Goal: Entertainment & Leisure: Browse casually

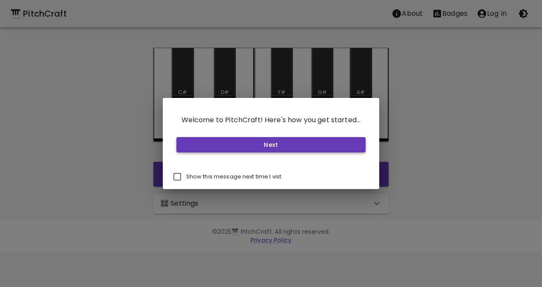
click at [254, 140] on button "Next" at bounding box center [271, 145] width 190 height 16
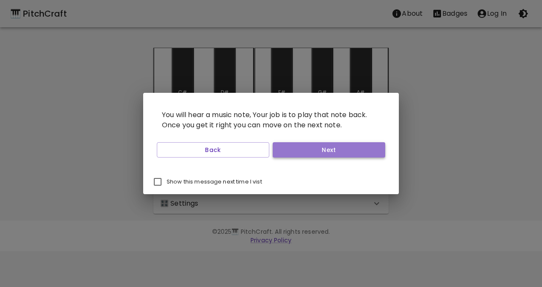
click at [305, 153] on button "Next" at bounding box center [329, 150] width 112 height 16
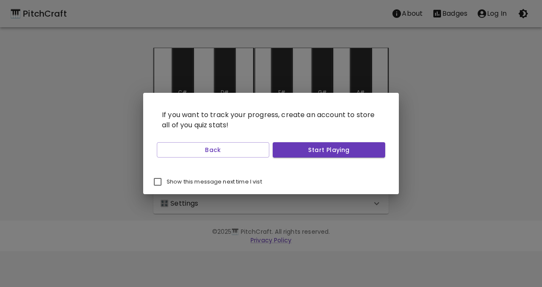
click at [305, 153] on button "Start Playing" at bounding box center [329, 150] width 112 height 16
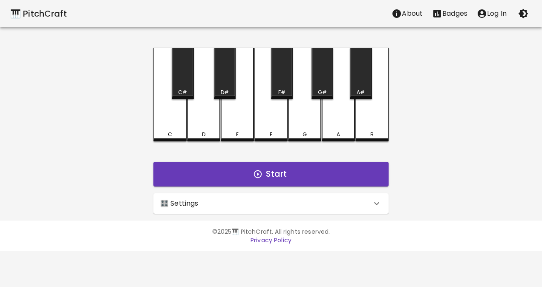
click at [519, 12] on icon "button" at bounding box center [523, 14] width 10 height 10
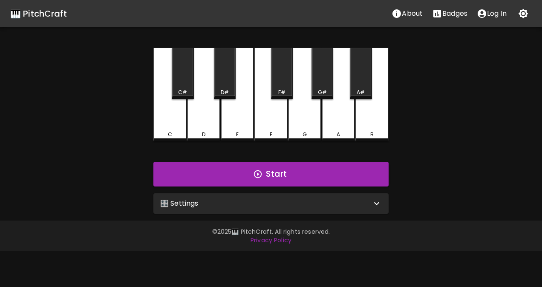
click at [464, 90] on div "🎹 PitchCraft About Badges Log In C C# D D# E F F# G G# A A# B Start 🎛️ Settings…" at bounding box center [271, 107] width 542 height 214
click at [431, 84] on div "🎹 PitchCraft About Badges Log In C C# D D# E F F# G G# A A# B Start 🎛️ Settings…" at bounding box center [271, 107] width 542 height 214
click at [328, 209] on div "🎛️ Settings" at bounding box center [270, 203] width 235 height 20
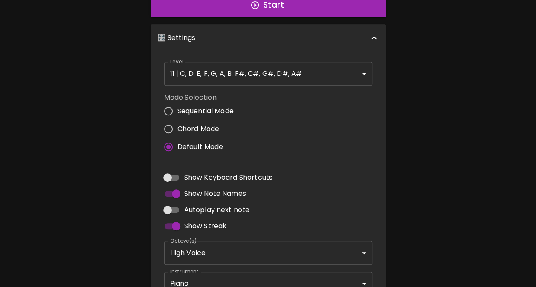
scroll to position [170, 0]
click at [164, 126] on input "Chord Mode" at bounding box center [168, 129] width 18 height 18
radio input "true"
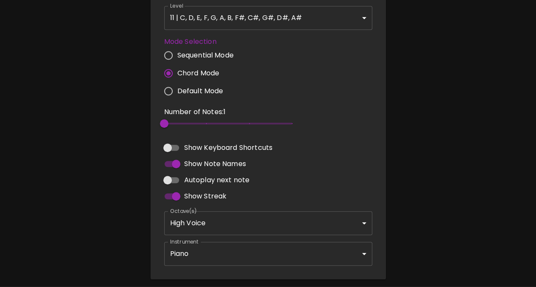
scroll to position [226, 0]
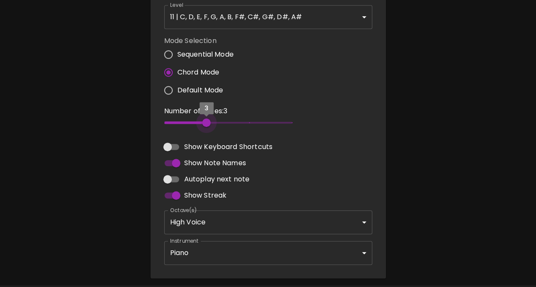
type input "2"
drag, startPoint x: 165, startPoint y: 122, endPoint x: 184, endPoint y: 117, distance: 19.4
click at [184, 117] on span "2" at bounding box center [228, 122] width 128 height 13
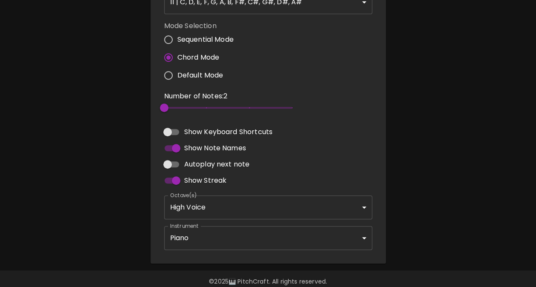
scroll to position [241, 0]
click at [170, 165] on input "Autoplay next note" at bounding box center [167, 164] width 49 height 16
checkbox input "true"
click at [232, 210] on body "🎹 PitchCraft About Badges Log In C C# D D# E F F# G G# A A# B Start 🎛️ Settings…" at bounding box center [268, 30] width 536 height 542
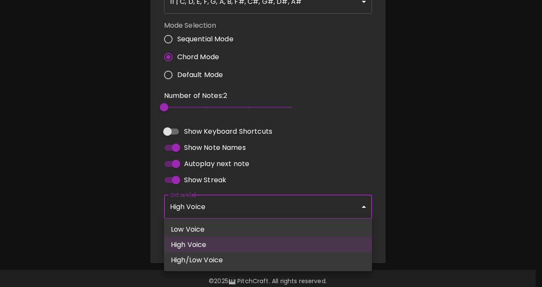
click at [213, 260] on li "High/Low Voice" at bounding box center [268, 260] width 208 height 15
type input "3,4"
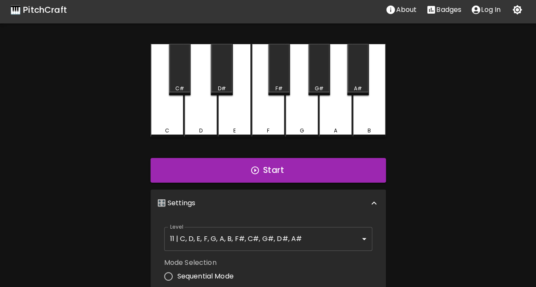
scroll to position [0, 0]
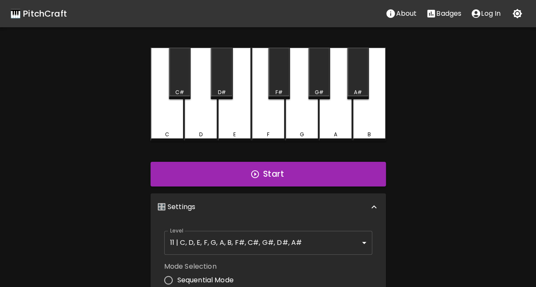
click at [336, 159] on div "Start" at bounding box center [268, 175] width 242 height 32
click at [341, 167] on button "Start" at bounding box center [267, 174] width 235 height 25
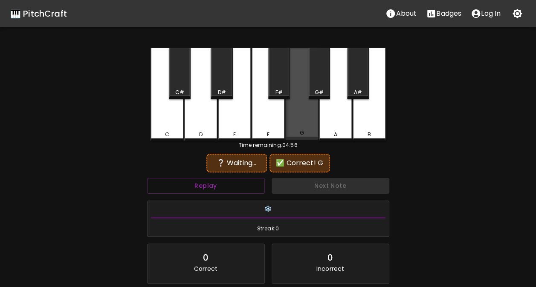
click at [306, 128] on div "G" at bounding box center [301, 94] width 33 height 92
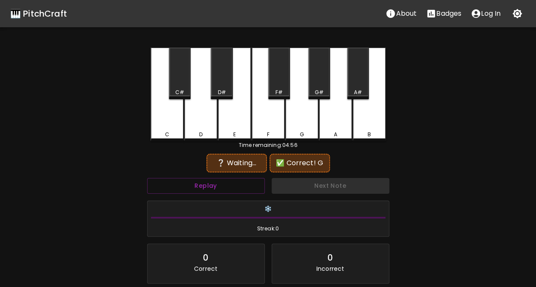
click at [327, 127] on div "A" at bounding box center [335, 95] width 33 height 94
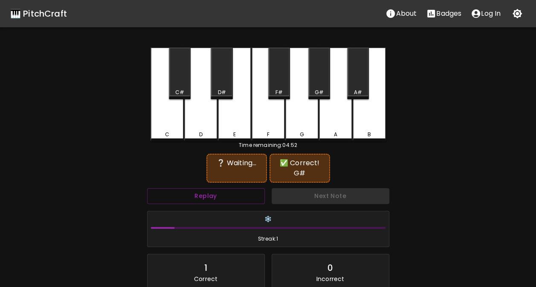
click at [182, 76] on div "C#" at bounding box center [180, 74] width 22 height 52
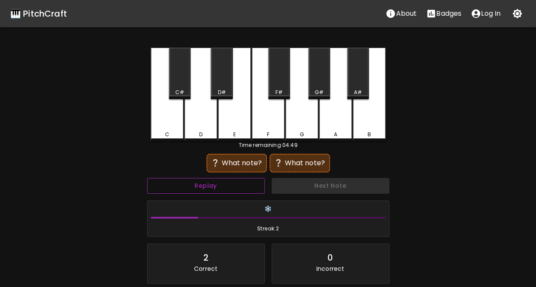
click at [242, 189] on button "Replay" at bounding box center [206, 186] width 118 height 16
click at [243, 187] on button "Replay" at bounding box center [206, 186] width 118 height 16
click at [434, 123] on div "🎹 PitchCraft About Badges Log In C C# D D# E F F# G G# A A# B Time remaining: 0…" at bounding box center [268, 169] width 536 height 339
click at [195, 189] on button "Replay" at bounding box center [206, 186] width 118 height 16
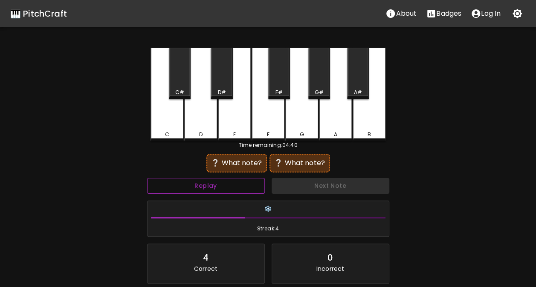
click at [207, 188] on button "Replay" at bounding box center [206, 186] width 118 height 16
click at [423, 107] on div "🎹 PitchCraft About Badges Log In C C# D D# E F F# G G# A A# B Time remaining: 0…" at bounding box center [268, 169] width 536 height 339
click at [319, 78] on div "G#" at bounding box center [319, 74] width 22 height 52
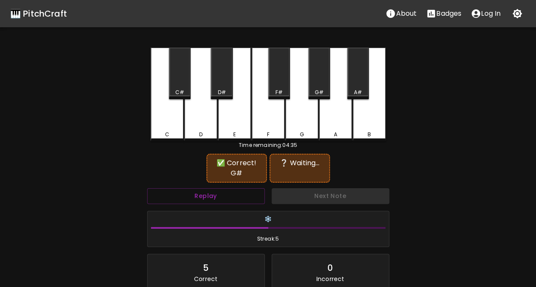
click at [317, 78] on div "G#" at bounding box center [319, 74] width 22 height 52
click at [276, 75] on div "F#" at bounding box center [279, 74] width 22 height 52
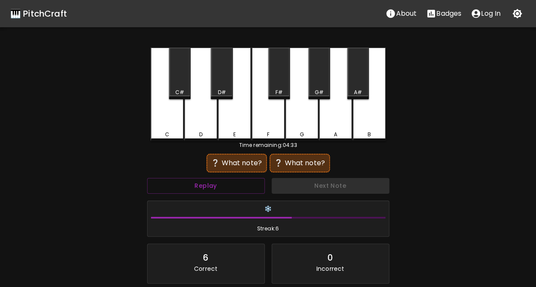
click at [337, 113] on div "A" at bounding box center [335, 95] width 33 height 94
click at [280, 79] on div "F#" at bounding box center [279, 74] width 22 height 52
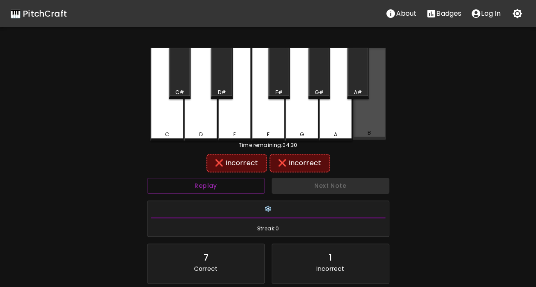
click at [369, 117] on div "B" at bounding box center [368, 94] width 33 height 92
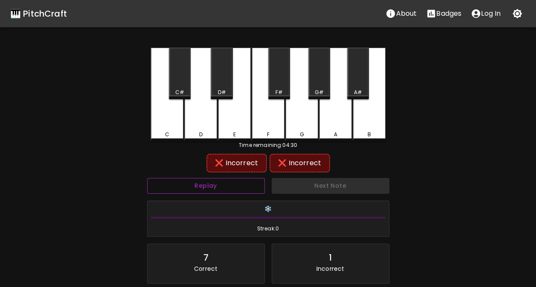
click at [238, 182] on button "Replay" at bounding box center [206, 186] width 118 height 16
click at [241, 181] on button "Replay" at bounding box center [206, 186] width 118 height 16
click at [237, 180] on button "Replay" at bounding box center [206, 186] width 118 height 16
click at [242, 178] on button "Replay" at bounding box center [206, 186] width 118 height 16
click at [245, 183] on button "Replay" at bounding box center [206, 186] width 118 height 16
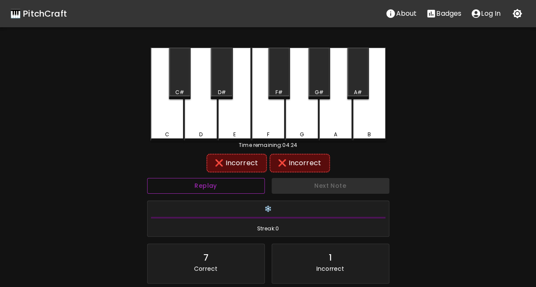
click at [241, 186] on button "Replay" at bounding box center [206, 186] width 118 height 16
click at [173, 123] on div "C" at bounding box center [166, 95] width 33 height 94
click at [314, 69] on div "G#" at bounding box center [319, 74] width 22 height 52
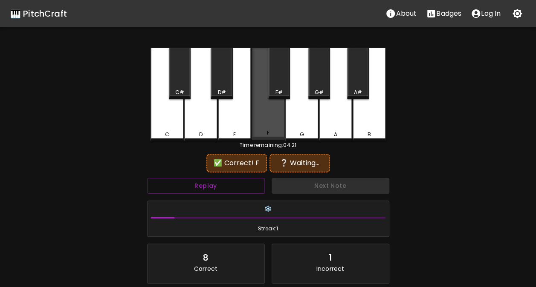
click at [273, 120] on div "F" at bounding box center [267, 94] width 33 height 92
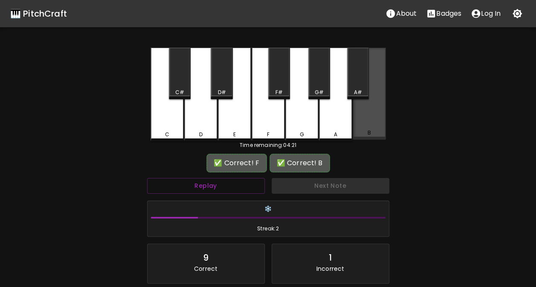
click at [369, 120] on div "B" at bounding box center [368, 94] width 33 height 92
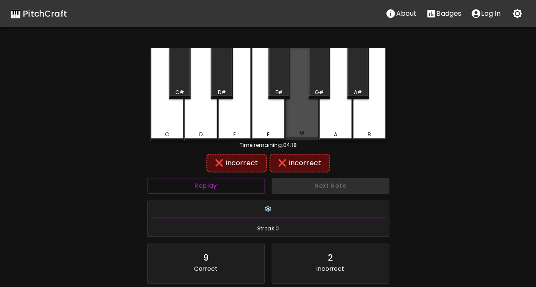
click at [302, 121] on div "G" at bounding box center [301, 94] width 33 height 92
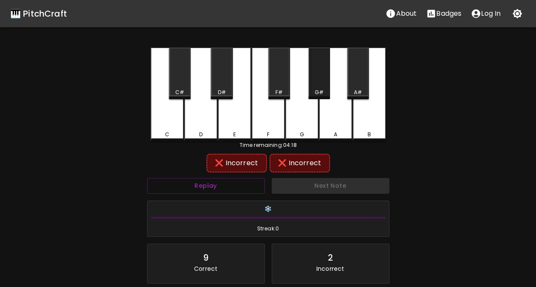
click at [316, 79] on div "G#" at bounding box center [319, 74] width 22 height 52
click at [229, 191] on button "Replay" at bounding box center [206, 186] width 118 height 16
click at [235, 189] on button "Replay" at bounding box center [206, 186] width 118 height 16
click at [331, 115] on div "A" at bounding box center [335, 95] width 33 height 94
click at [270, 87] on div "F#" at bounding box center [279, 74] width 22 height 52
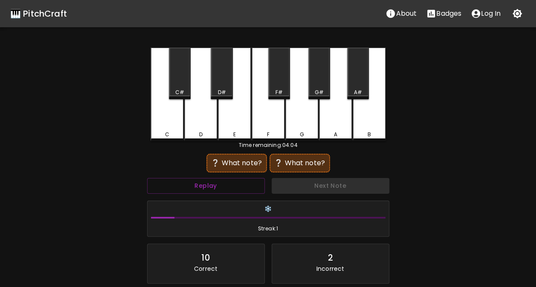
click at [447, 86] on div "🎹 PitchCraft About Badges Log In C C# D D# E F F# G G# A A# B Time remaining: 0…" at bounding box center [268, 169] width 536 height 339
